Goal: Task Accomplishment & Management: Use online tool/utility

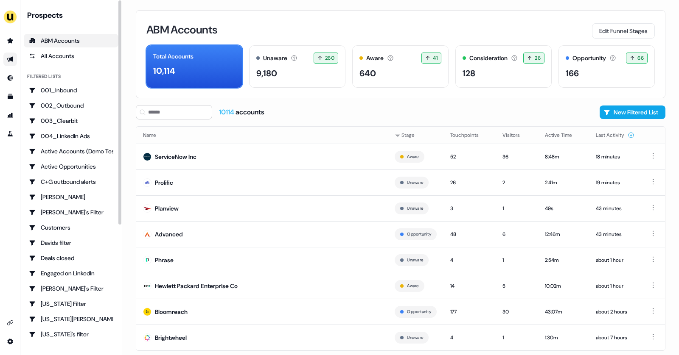
click at [11, 58] on icon "Go to outbound experience" at bounding box center [10, 60] width 6 height 6
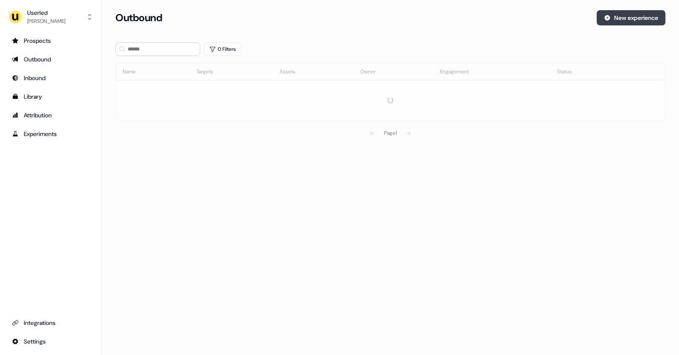
click at [652, 16] on button "New experience" at bounding box center [630, 17] width 69 height 15
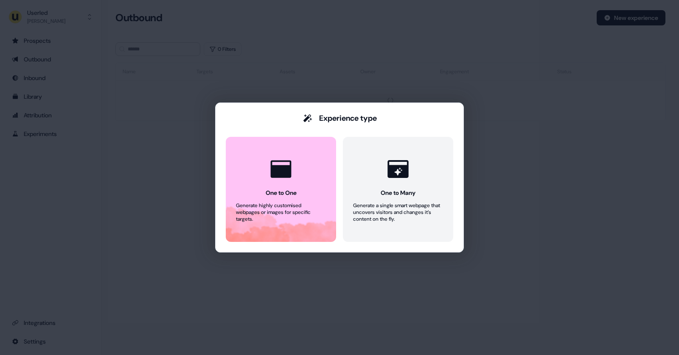
click at [548, 104] on div "Experience type One to One Generate highly customised webpages or images for sp…" at bounding box center [339, 177] width 679 height 355
